Goal: Find specific page/section: Find specific page/section

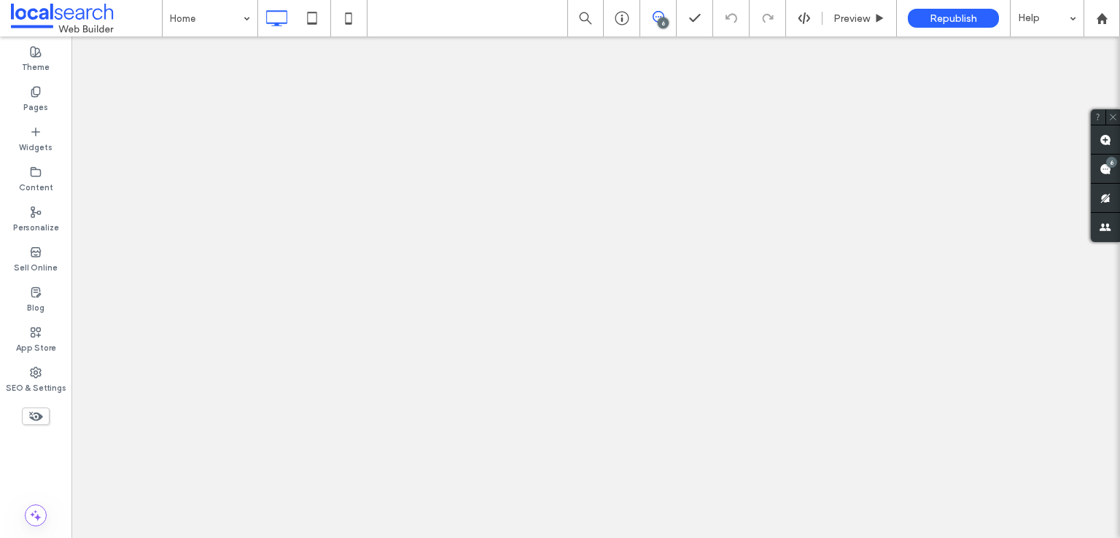
click at [31, 295] on icon at bounding box center [36, 293] width 12 height 12
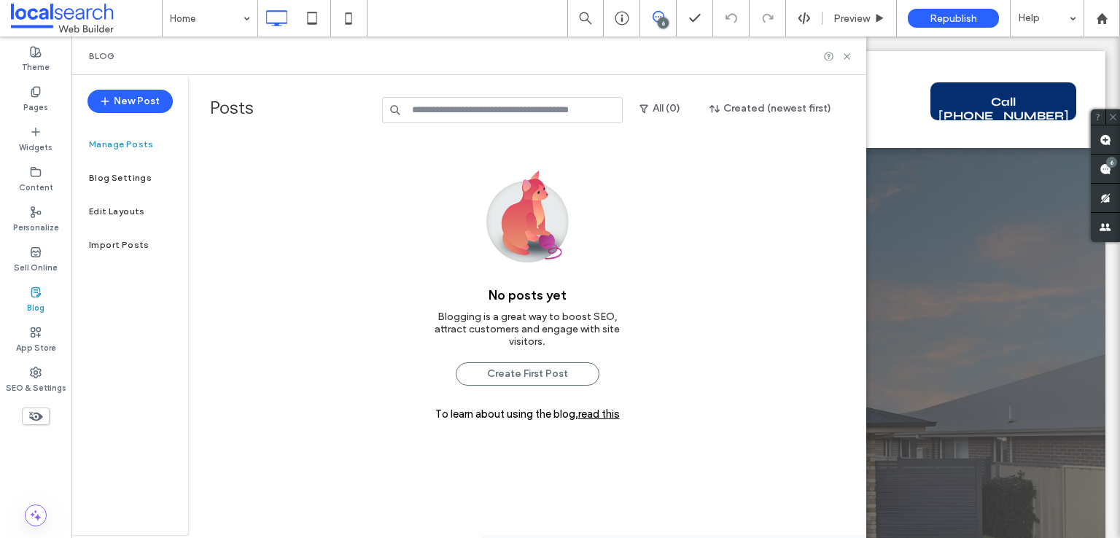
click at [88, 20] on span at bounding box center [86, 18] width 151 height 29
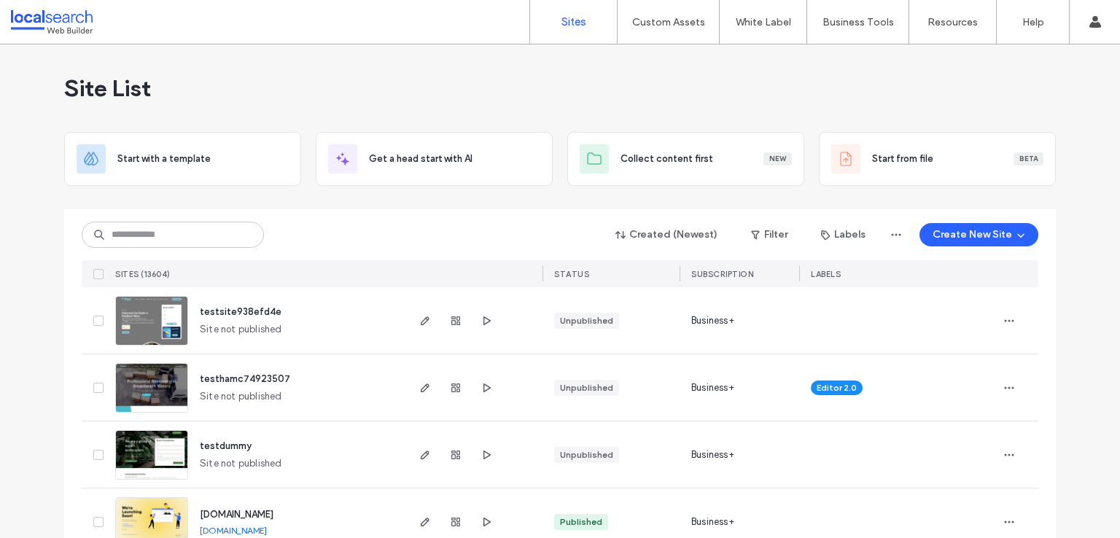
click at [575, 276] on span "STATUS" at bounding box center [571, 274] width 35 height 10
click at [589, 269] on div "STATUS" at bounding box center [611, 273] width 137 height 27
click at [778, 233] on button "Filter" at bounding box center [770, 234] width 66 height 23
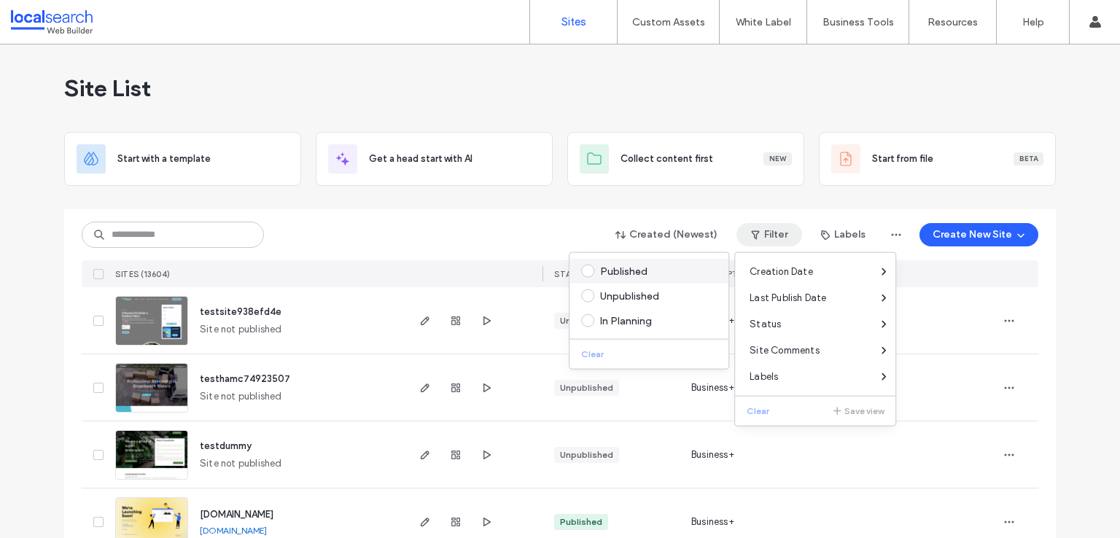
click at [592, 271] on span at bounding box center [587, 271] width 13 height 13
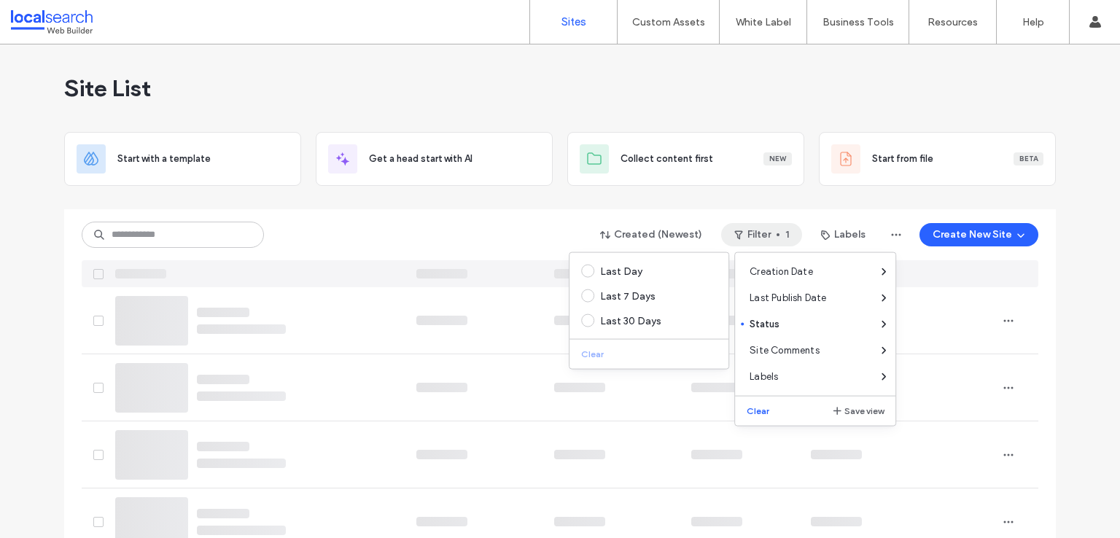
click at [558, 201] on div at bounding box center [560, 204] width 992 height 12
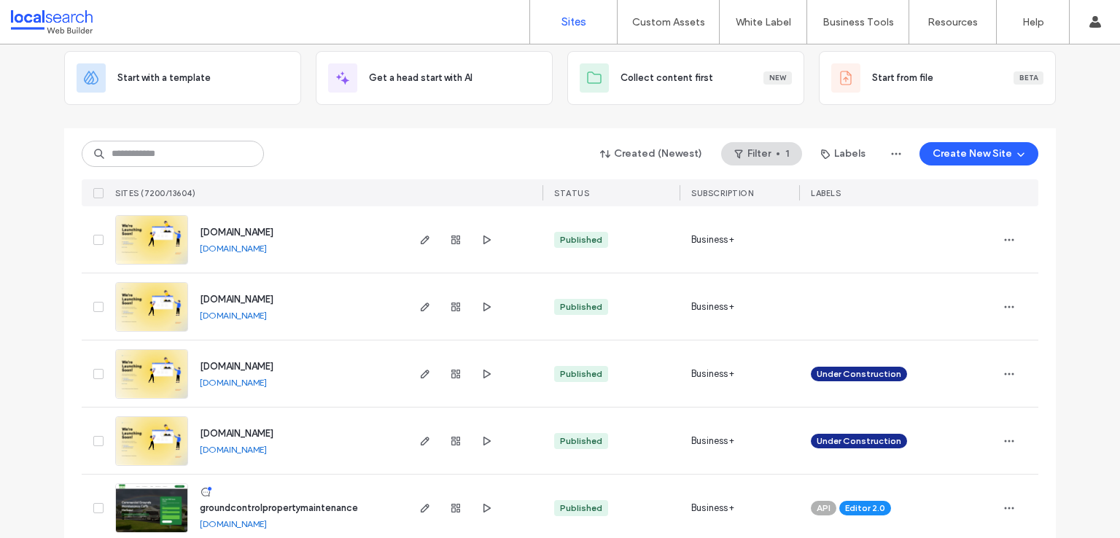
scroll to position [73, 0]
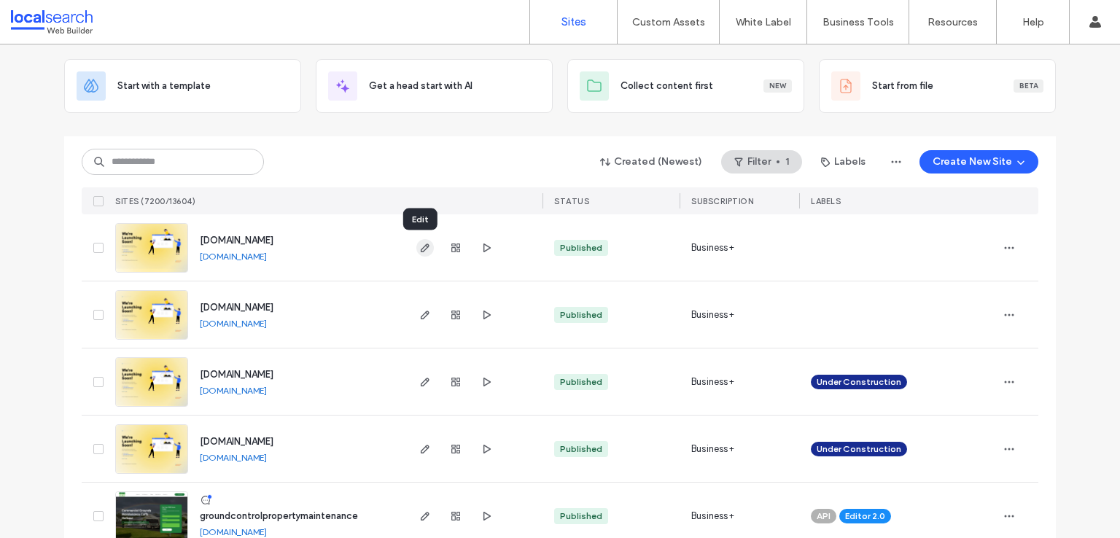
click at [419, 249] on icon "button" at bounding box center [425, 248] width 12 height 12
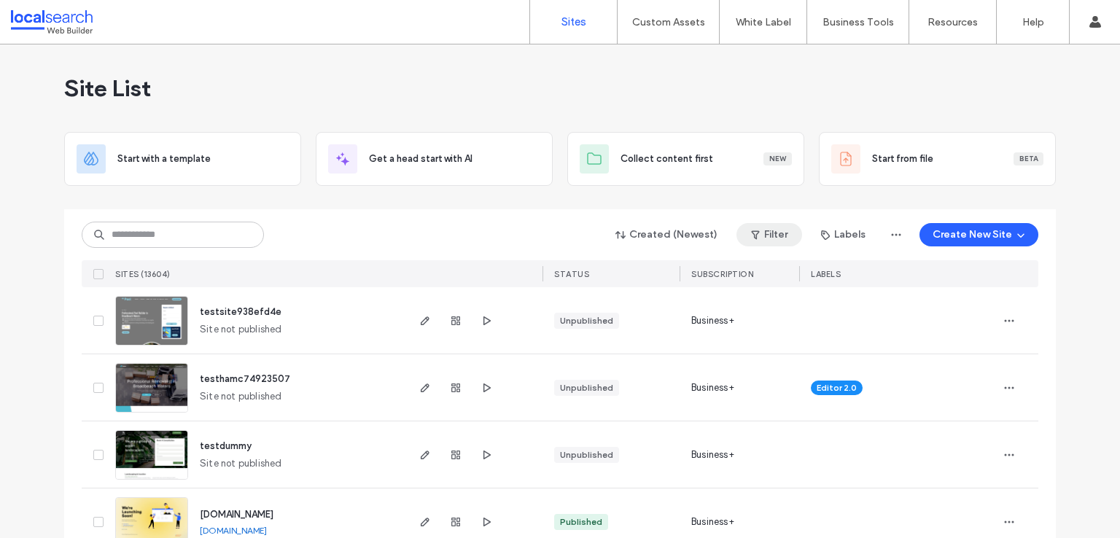
click at [775, 234] on button "Filter" at bounding box center [770, 234] width 66 height 23
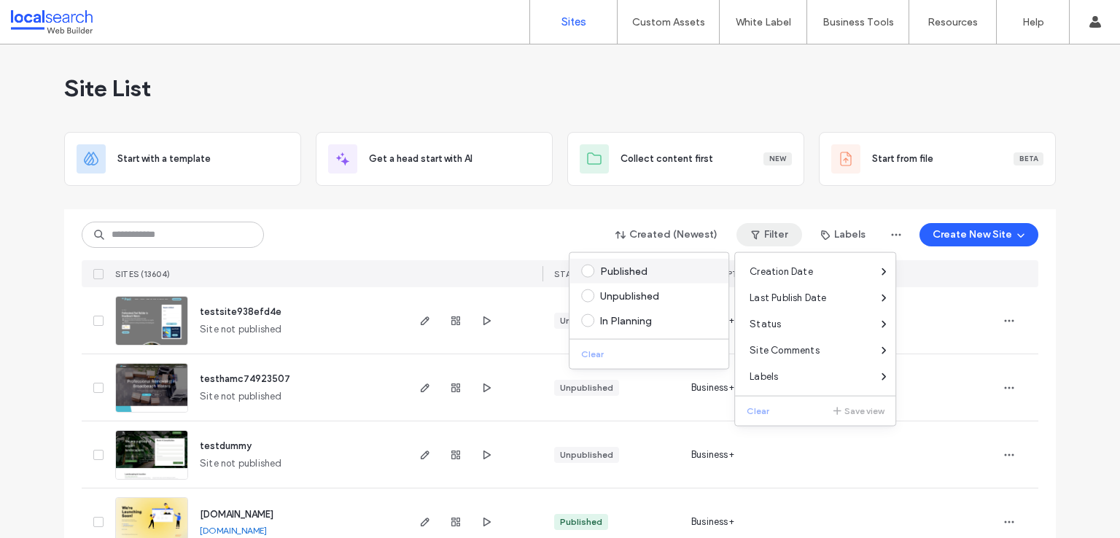
click at [633, 266] on div "Published" at bounding box center [655, 271] width 111 height 12
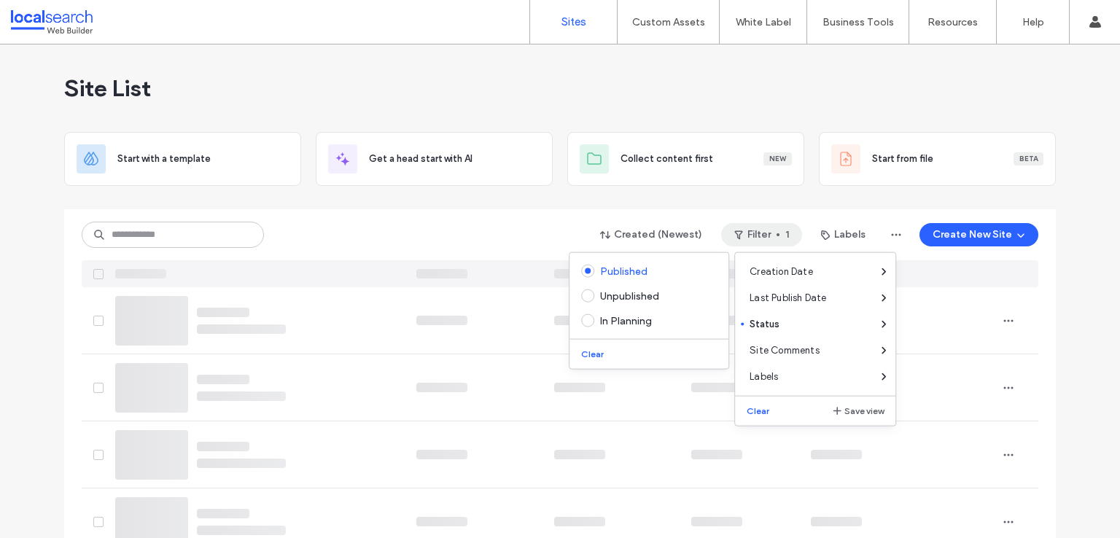
click at [417, 243] on div "Created (Newest) Filter 1 Labels Create New Site" at bounding box center [560, 235] width 957 height 28
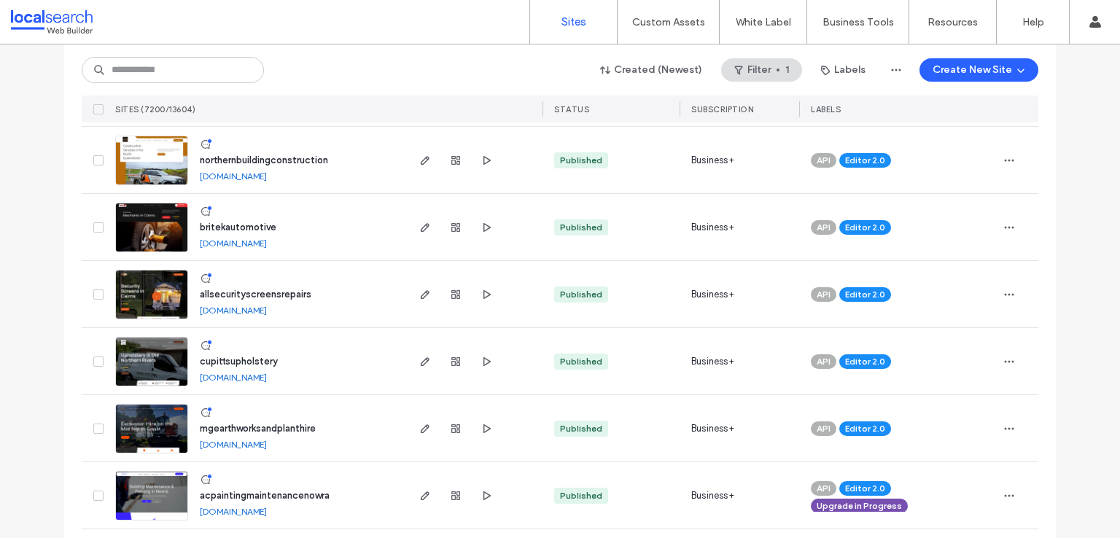
scroll to position [1313, 0]
